Goal: Task Accomplishment & Management: Use online tool/utility

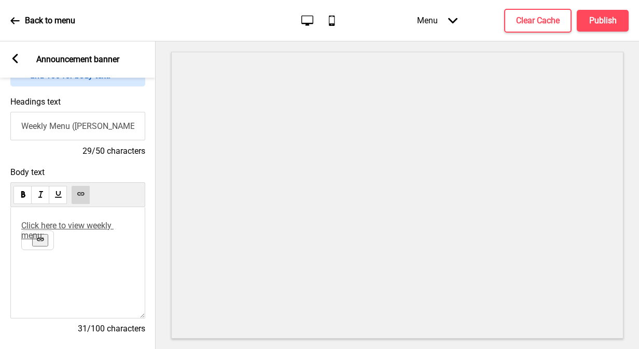
scroll to position [119, 0]
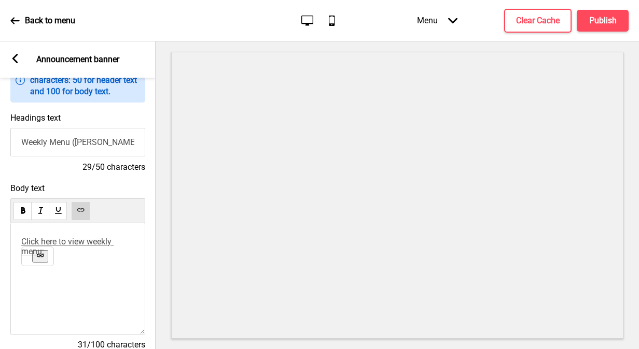
click at [45, 262] on button at bounding box center [40, 256] width 16 height 12
click at [106, 263] on p "﻿ ﻿ ﻿ Click here to view weekly menu: ﻿" at bounding box center [77, 252] width 113 height 30
click at [537, 17] on h4 "Clear Cache" at bounding box center [538, 20] width 44 height 11
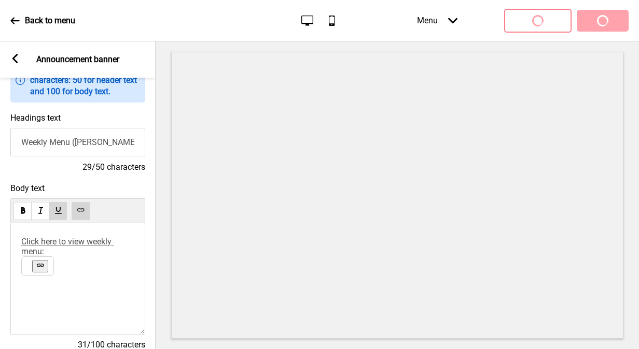
click at [74, 255] on p "﻿ ﻿ ﻿ Click here to view weekly menu: ﻿" at bounding box center [77, 252] width 113 height 30
click at [80, 219] on button at bounding box center [81, 211] width 18 height 18
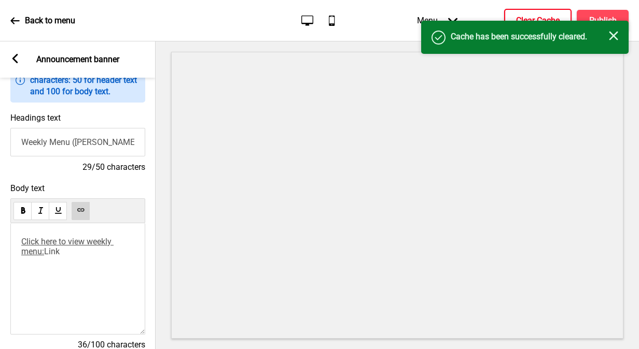
click at [613, 32] on icon "Close" at bounding box center [613, 35] width 9 height 9
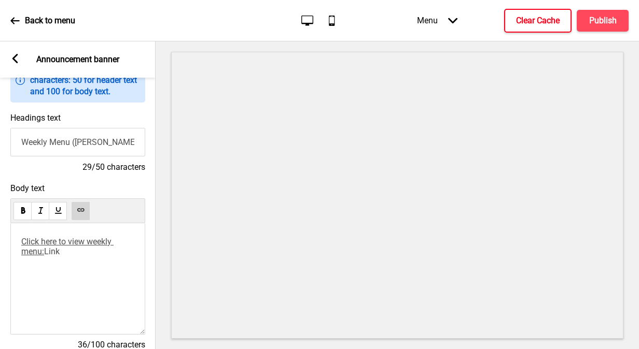
click at [69, 258] on p "﻿ ﻿ Click here to view weekly menu: Link" at bounding box center [77, 252] width 113 height 30
click at [84, 213] on use at bounding box center [81, 210] width 8 height 8
drag, startPoint x: 44, startPoint y: 254, endPoint x: 64, endPoint y: 255, distance: 20.2
click at [64, 255] on p "﻿ ﻿ Click here to view weekly menu: Link [URL][DOMAIN_NAME]" at bounding box center [77, 252] width 113 height 30
click at [86, 243] on span "Click here to view weekly menu:" at bounding box center [67, 247] width 92 height 20
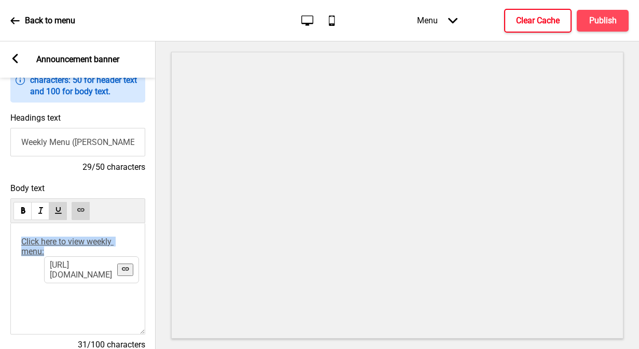
drag, startPoint x: 21, startPoint y: 246, endPoint x: 53, endPoint y: 263, distance: 36.4
click at [53, 263] on p "﻿ ﻿ Click here to view weekly menu: ﻿ [URL][DOMAIN_NAME]" at bounding box center [77, 252] width 113 height 30
click at [78, 211] on icon at bounding box center [80, 209] width 7 height 3
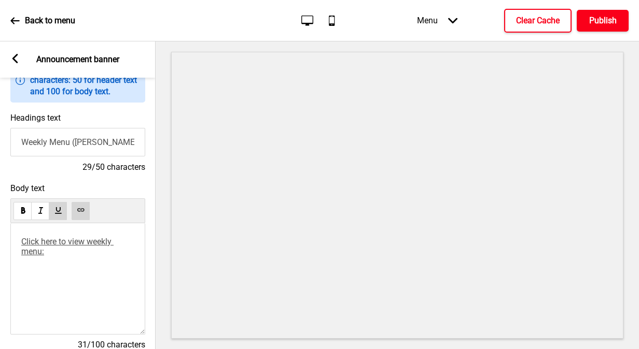
click at [601, 26] on button "Publish" at bounding box center [602, 21] width 52 height 22
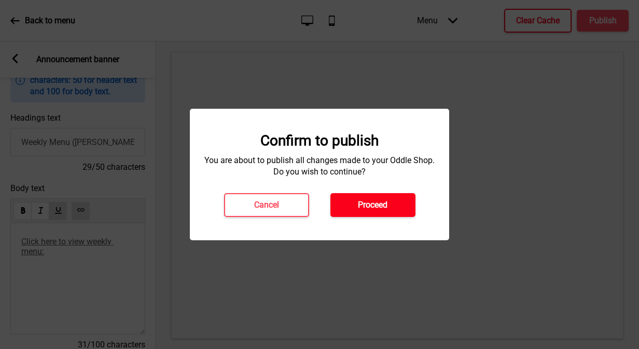
click at [364, 208] on h4 "Proceed" at bounding box center [373, 205] width 30 height 11
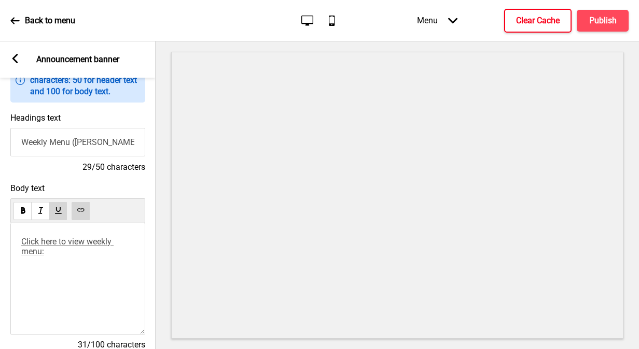
click at [12, 23] on icon at bounding box center [14, 20] width 9 height 9
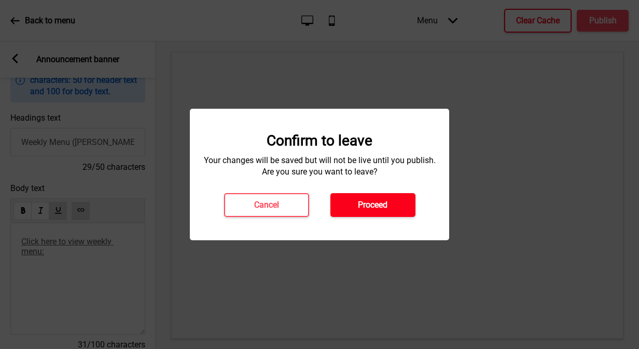
click at [406, 201] on button "Proceed" at bounding box center [372, 205] width 85 height 24
